Goal: Task Accomplishment & Management: Use online tool/utility

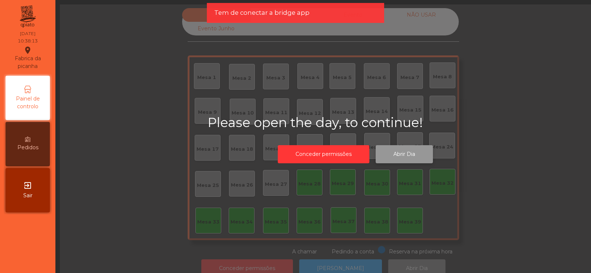
click at [407, 157] on button "Abrir Dia" at bounding box center [404, 154] width 57 height 18
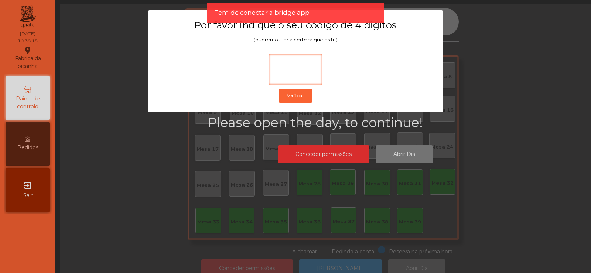
click at [300, 69] on input at bounding box center [296, 69] width 54 height 31
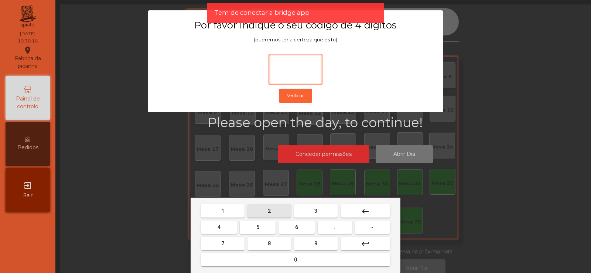
click at [278, 207] on button "2" at bounding box center [270, 210] width 44 height 13
click at [299, 227] on button "6" at bounding box center [297, 227] width 36 height 13
click at [236, 243] on button "7" at bounding box center [223, 243] width 44 height 13
click at [263, 227] on button "5" at bounding box center [258, 227] width 36 height 13
type input "****"
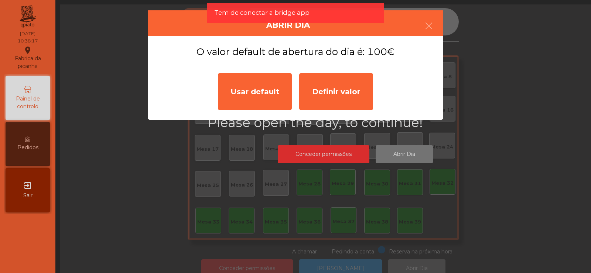
click at [409, 154] on ngb-modal-window "Abrir Dia O valor default de abertura do dia é: 100€ Usar default Definir valor" at bounding box center [296, 136] width 562 height 273
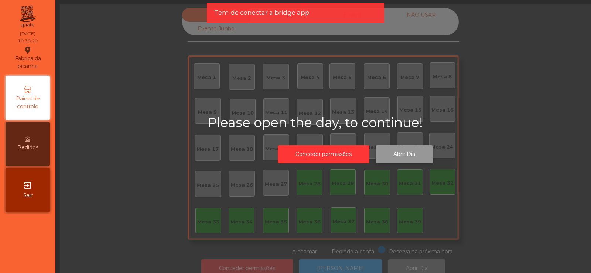
click at [408, 155] on button "Abrir Dia" at bounding box center [404, 154] width 57 height 18
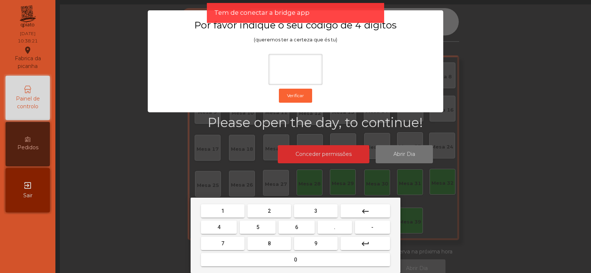
click at [279, 209] on button "2" at bounding box center [270, 210] width 44 height 13
click at [291, 230] on button "6" at bounding box center [297, 227] width 36 height 13
click at [237, 244] on button "7" at bounding box center [223, 243] width 44 height 13
click at [258, 228] on span "5" at bounding box center [257, 227] width 3 height 6
type input "****"
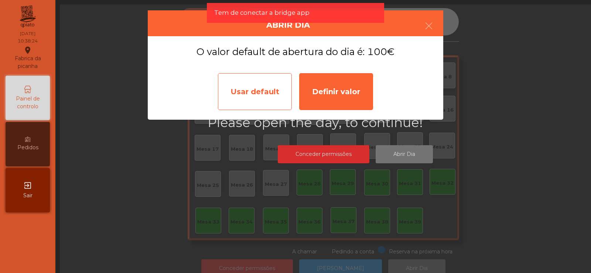
click at [276, 96] on div "Usar default" at bounding box center [255, 91] width 74 height 37
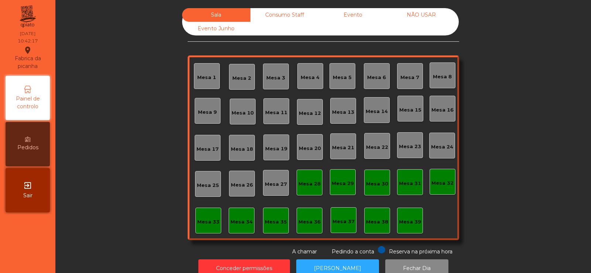
click at [346, 226] on div "Mesa 37" at bounding box center [344, 220] width 26 height 26
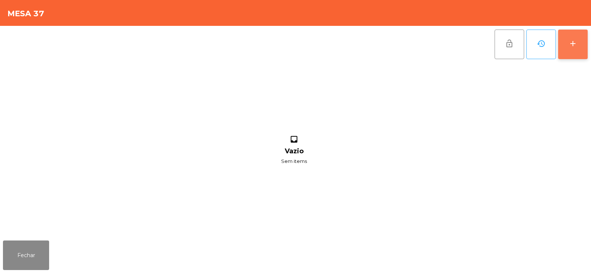
click at [575, 56] on button "add" at bounding box center [573, 45] width 30 height 30
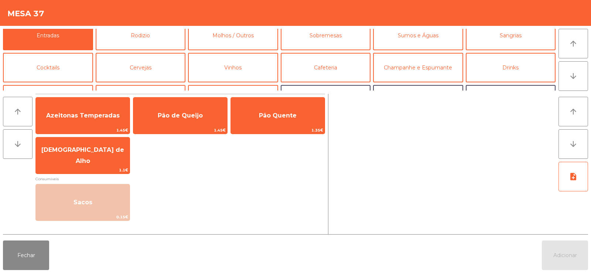
scroll to position [7, 0]
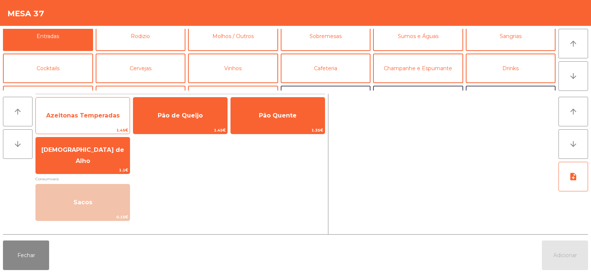
click at [96, 119] on span "Azeitonas Temperadas" at bounding box center [83, 115] width 74 height 7
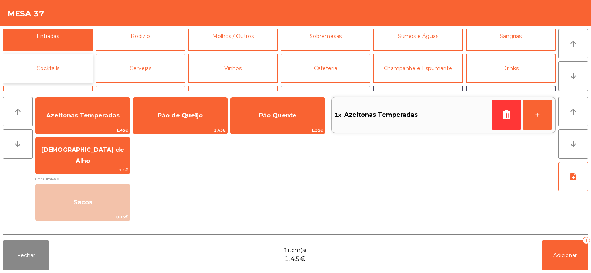
click at [75, 69] on button "Cocktails" at bounding box center [48, 69] width 90 height 30
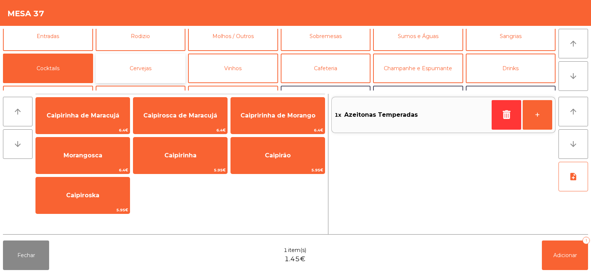
click at [123, 71] on button "Cervejas" at bounding box center [141, 69] width 90 height 30
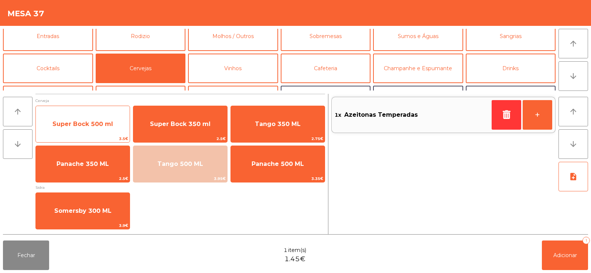
click at [97, 119] on span "Super Bock 500 ml" at bounding box center [83, 124] width 94 height 20
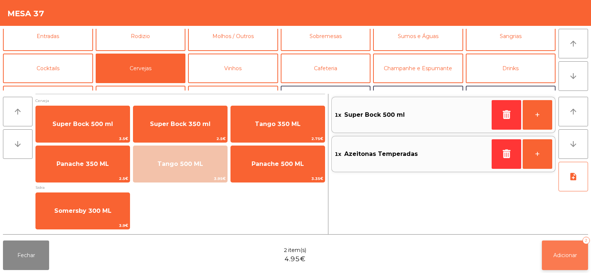
click at [569, 259] on button "Adicionar 2" at bounding box center [565, 256] width 46 height 30
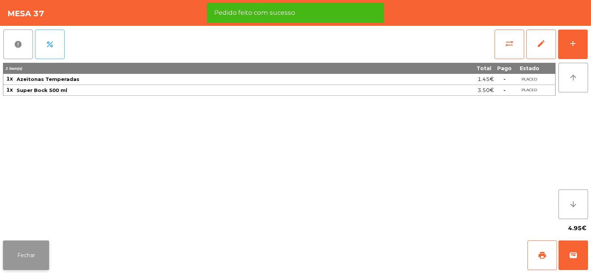
click at [46, 255] on button "Fechar" at bounding box center [26, 256] width 46 height 30
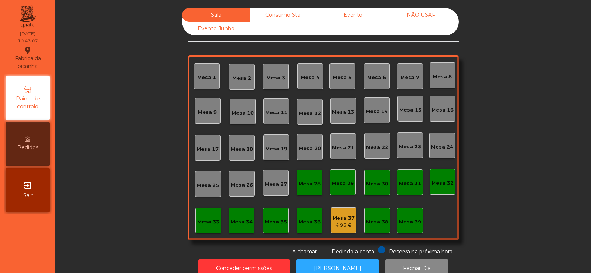
scroll to position [18, 0]
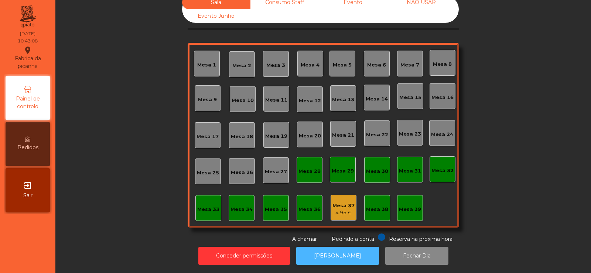
click at [318, 250] on button "[PERSON_NAME]" at bounding box center [337, 256] width 83 height 18
